Goal: Information Seeking & Learning: Learn about a topic

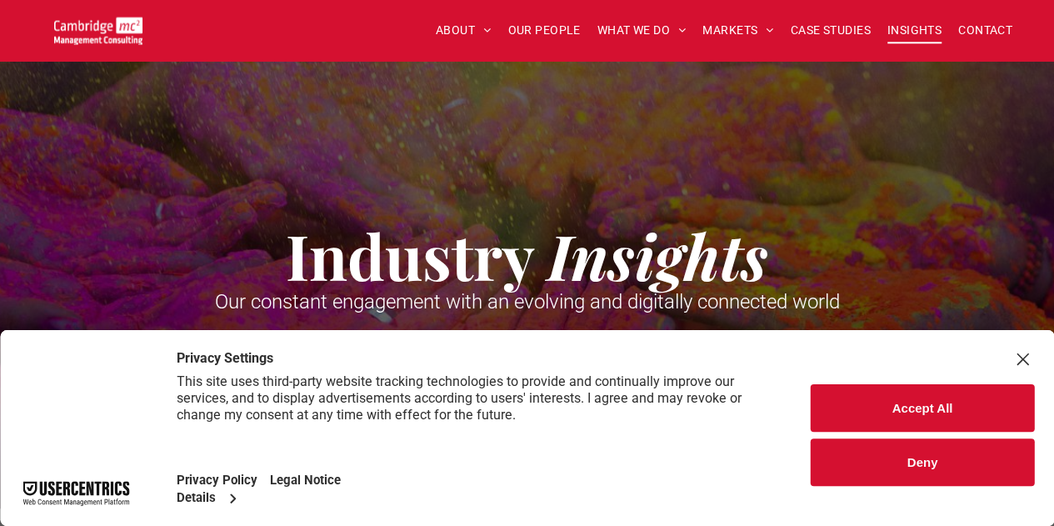
scroll to position [167, 0]
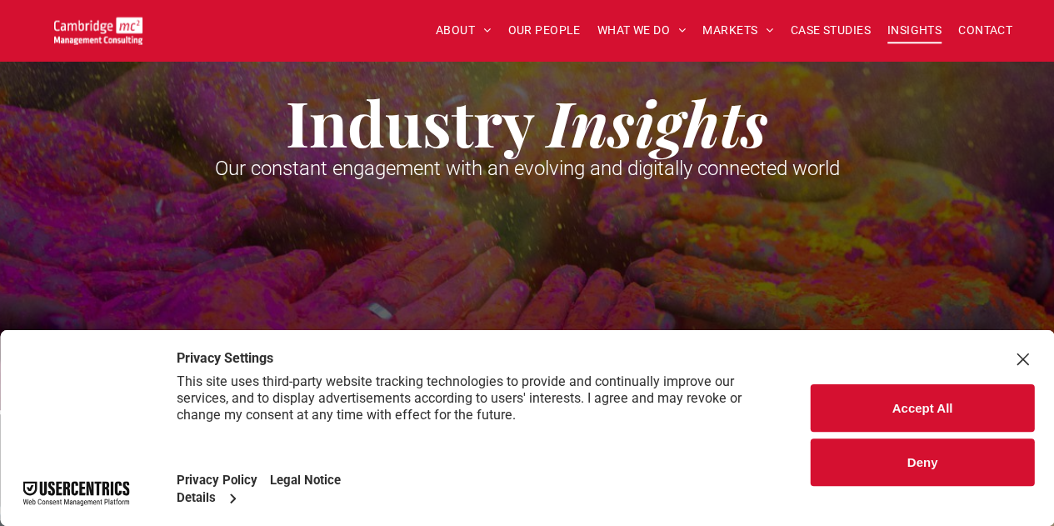
drag, startPoint x: 950, startPoint y: 404, endPoint x: 907, endPoint y: 368, distance: 56.8
click at [950, 404] on button "Accept All" at bounding box center [922, 408] width 223 height 48
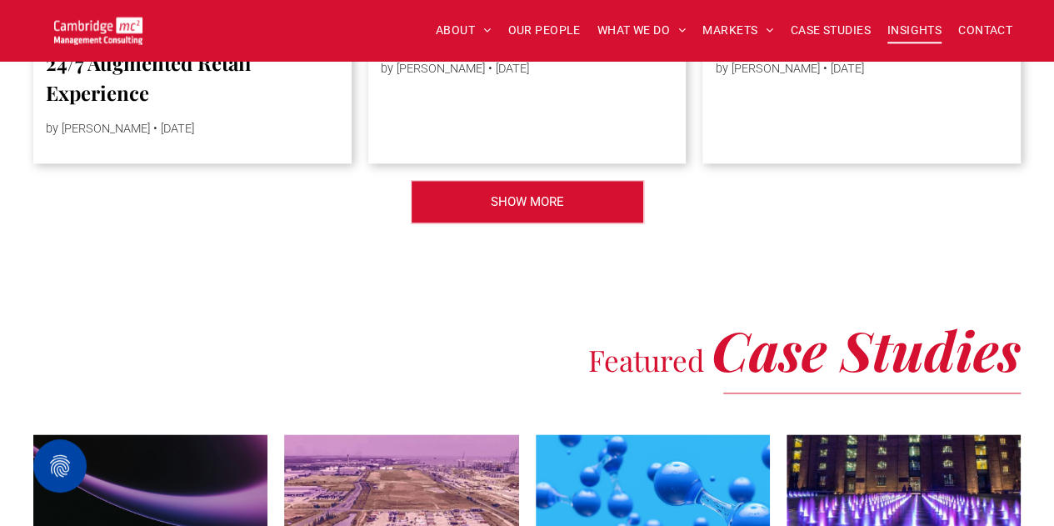
scroll to position [3917, 0]
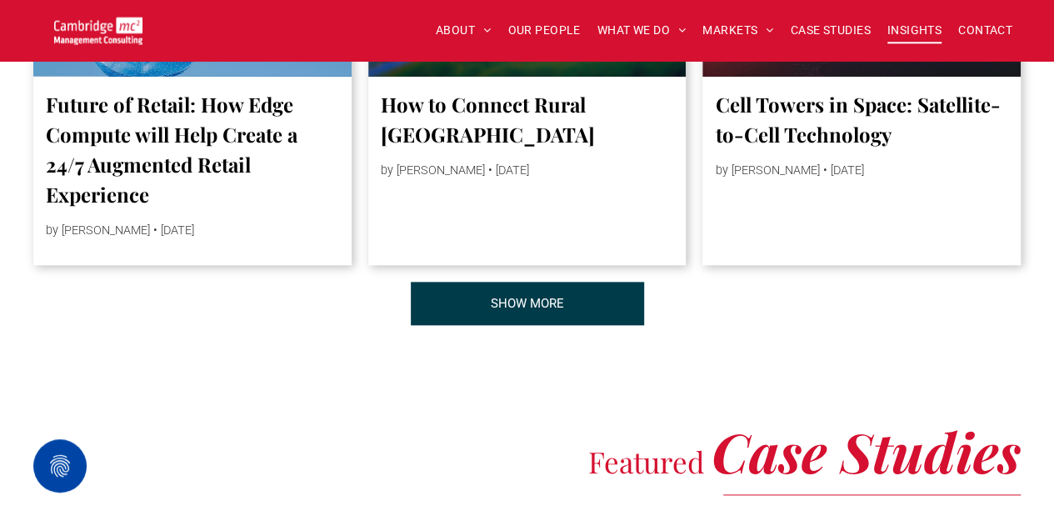
click at [550, 318] on span "SHOW MORE" at bounding box center [527, 304] width 73 height 42
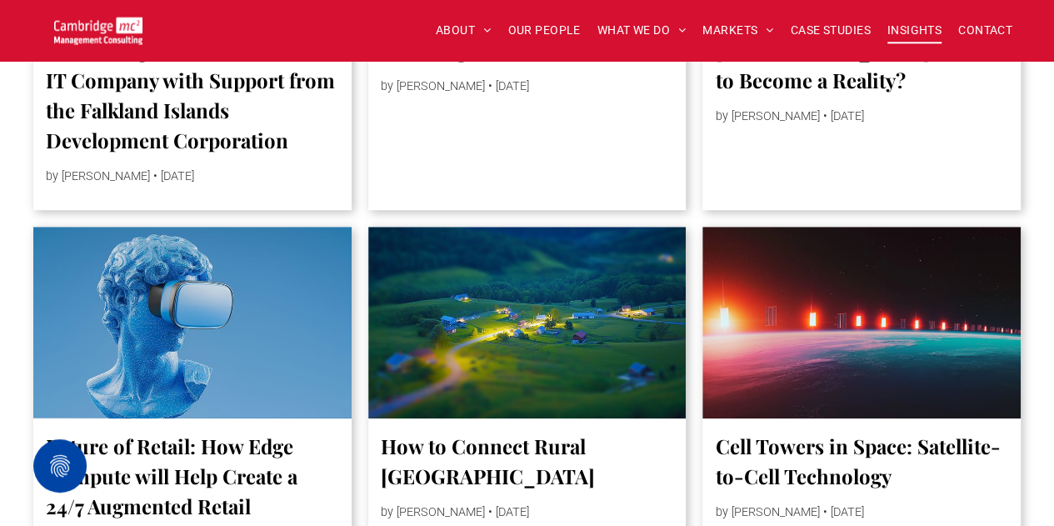
scroll to position [3417, 0]
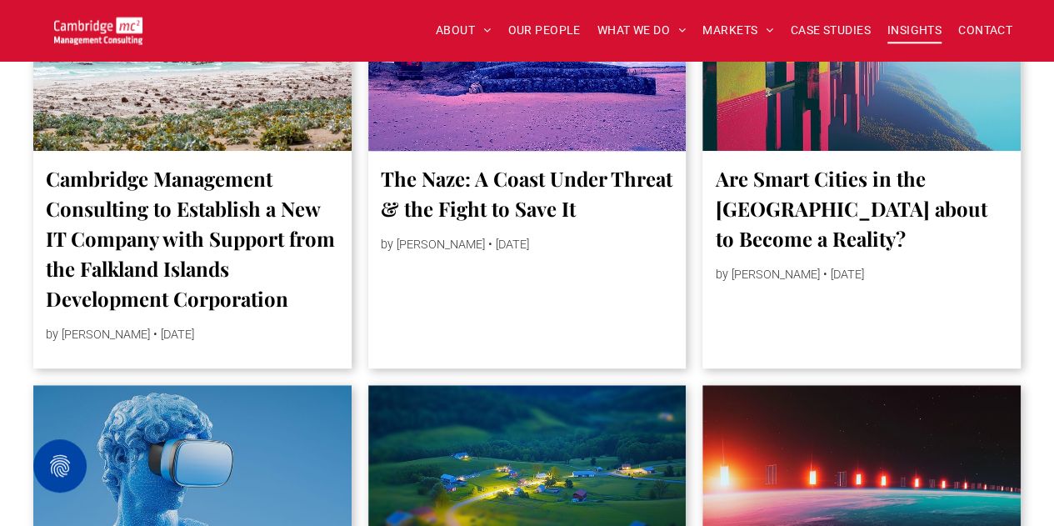
click at [604, 223] on link "The Naze: A Coast Under Threat & the Fight to Save It" at bounding box center [527, 193] width 293 height 60
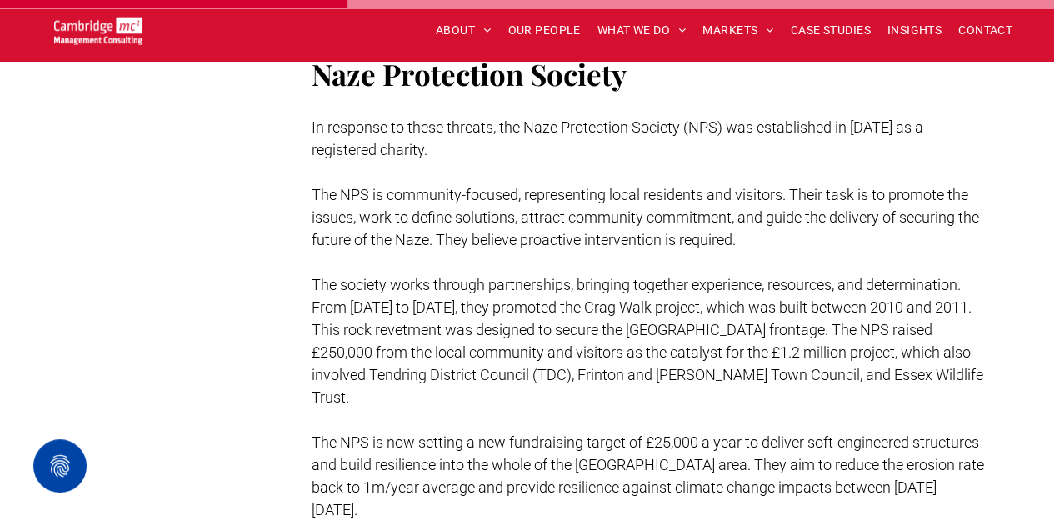
scroll to position [1667, 0]
